Goal: Transaction & Acquisition: Purchase product/service

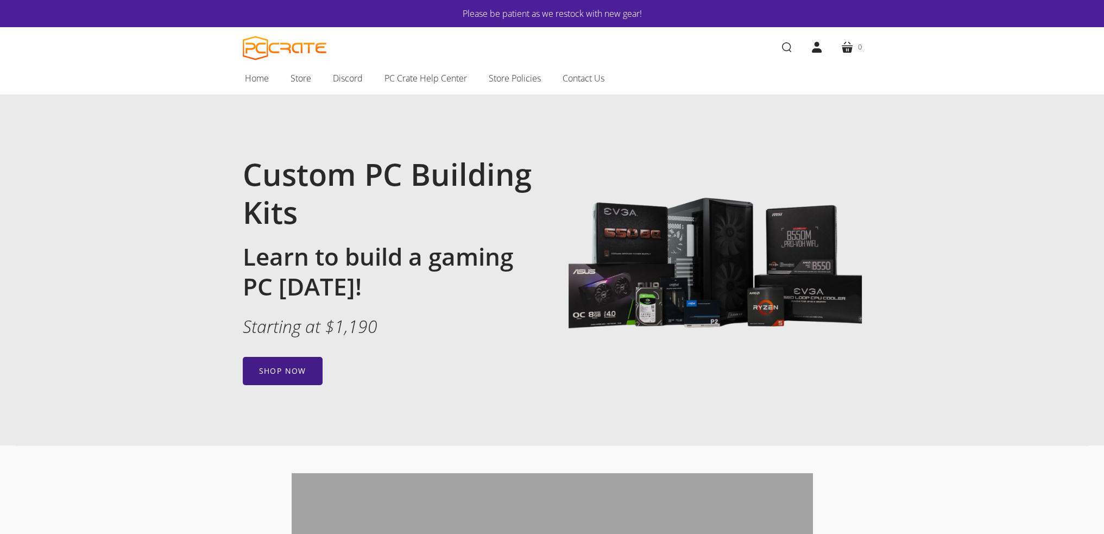
click at [267, 371] on link "Shop now" at bounding box center [283, 371] width 80 height 28
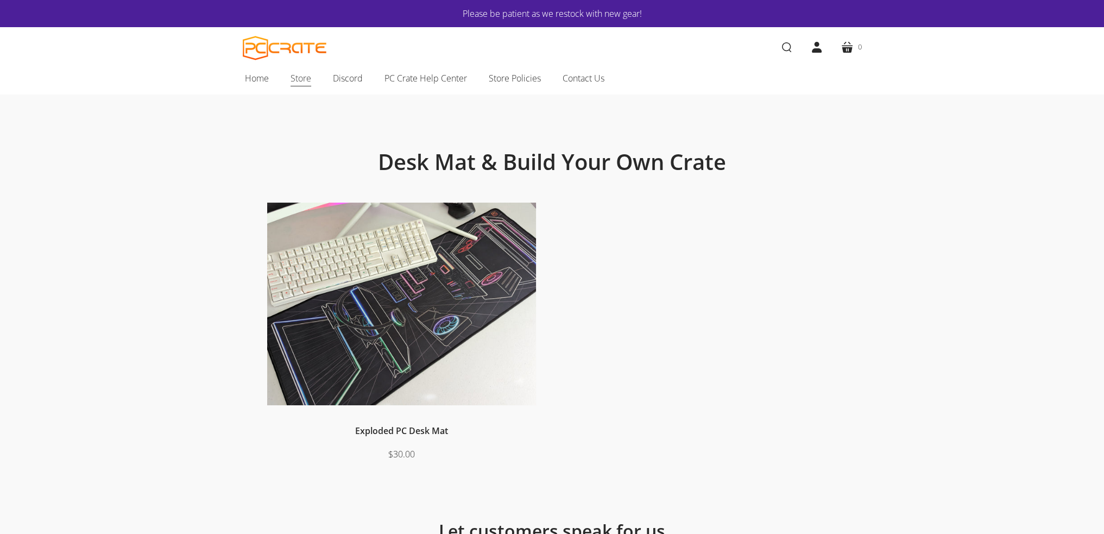
click at [300, 78] on span "Store" at bounding box center [301, 78] width 21 height 14
